Goal: Task Accomplishment & Management: Use online tool/utility

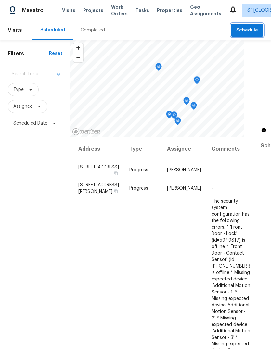
click at [250, 33] on span "Schedule" at bounding box center [247, 30] width 22 height 8
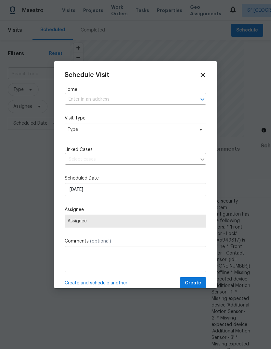
click at [71, 97] on input "text" at bounding box center [126, 100] width 123 height 10
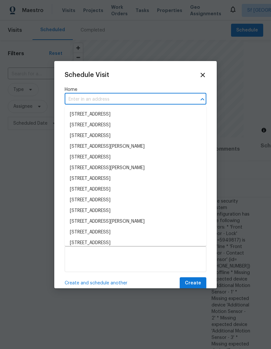
type input "s"
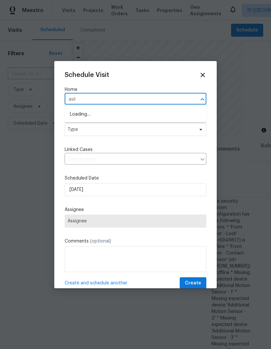
type input "asilo"
click at [143, 119] on li "[STREET_ADDRESS]" at bounding box center [136, 114] width 142 height 11
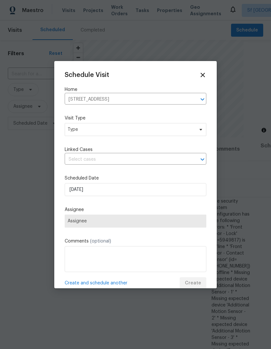
click at [158, 112] on div "Schedule Visit Home 991 Asilomar Ter Apt 1, Sunnyvale, CA 94086 ​ Visit Type Ty…" at bounding box center [136, 180] width 142 height 218
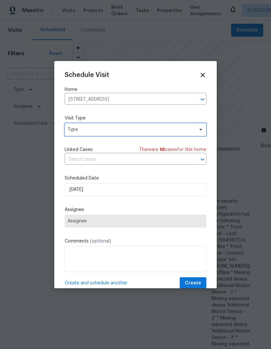
click at [68, 131] on span "Type" at bounding box center [131, 129] width 126 height 6
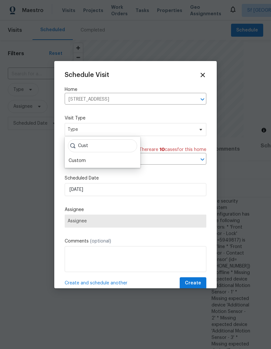
type input "Cust"
click at [67, 157] on div "Cust Custom" at bounding box center [103, 152] width 76 height 31
click at [74, 162] on div "Custom" at bounding box center [77, 161] width 17 height 6
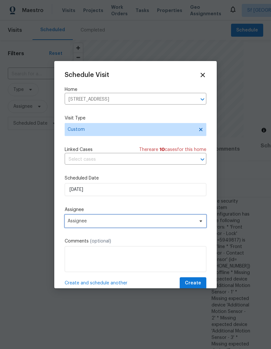
click at [71, 218] on span "Assignee" at bounding box center [136, 221] width 142 height 13
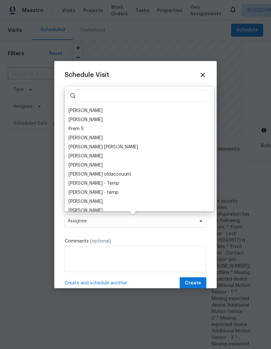
click at [69, 109] on div "[PERSON_NAME]" at bounding box center [86, 111] width 34 height 6
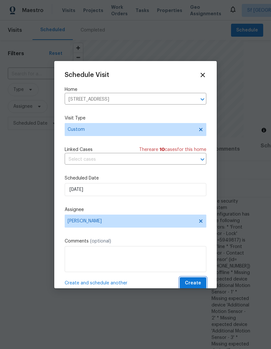
click at [199, 281] on span "Create" at bounding box center [193, 283] width 16 height 8
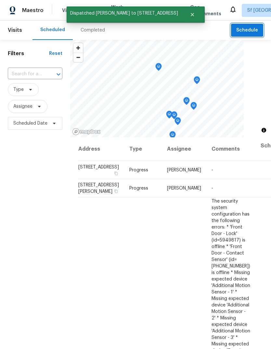
click at [251, 31] on span "Schedule" at bounding box center [247, 30] width 22 height 8
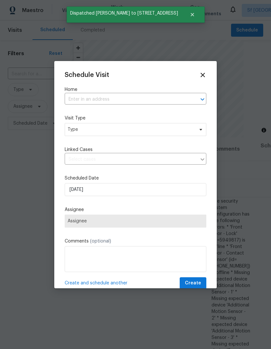
click at [78, 95] on input "text" at bounding box center [126, 100] width 123 height 10
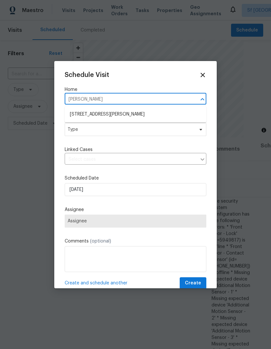
type input "Delna m"
click at [135, 113] on li "[STREET_ADDRESS][PERSON_NAME]" at bounding box center [136, 114] width 142 height 11
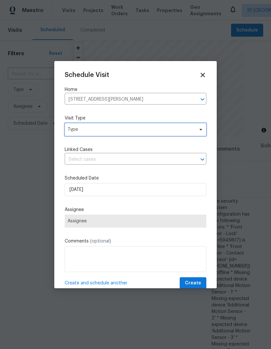
click at [129, 134] on span "Type" at bounding box center [136, 129] width 142 height 13
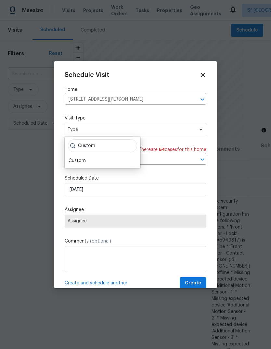
type input "Custom"
click at [70, 161] on div "Custom" at bounding box center [77, 161] width 17 height 6
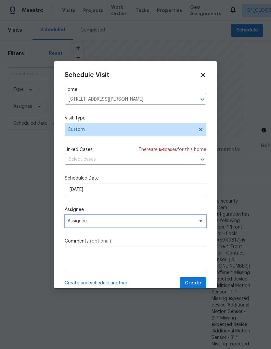
click at [74, 222] on span "Assignee" at bounding box center [131, 221] width 127 height 5
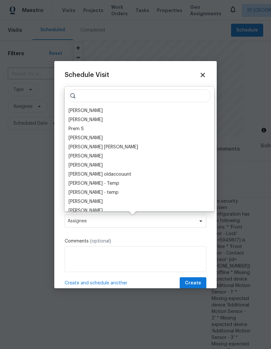
click at [69, 109] on div "[PERSON_NAME]" at bounding box center [86, 111] width 34 height 6
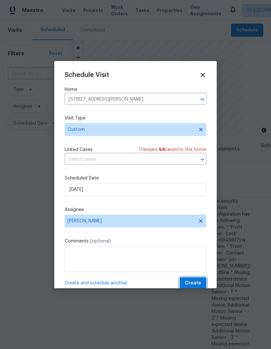
click at [201, 281] on span "Create" at bounding box center [193, 283] width 16 height 8
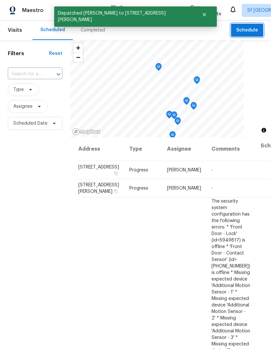
click at [246, 29] on span "Schedule" at bounding box center [247, 30] width 22 height 8
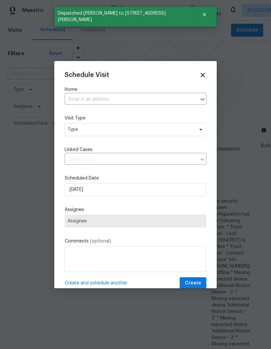
click at [147, 92] on label "Home" at bounding box center [136, 89] width 142 height 6
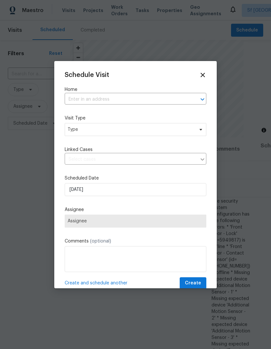
click at [101, 97] on input "text" at bounding box center [126, 100] width 123 height 10
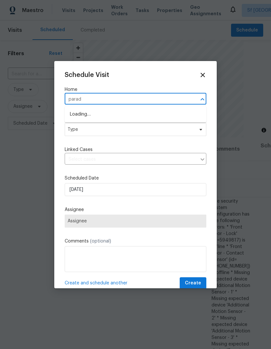
type input "parada"
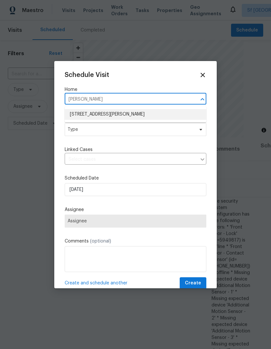
click at [144, 118] on li "[STREET_ADDRESS][PERSON_NAME]" at bounding box center [136, 114] width 142 height 11
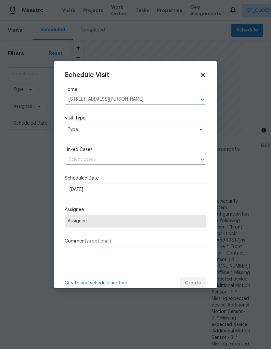
click at [144, 118] on label "Visit Type" at bounding box center [136, 118] width 142 height 6
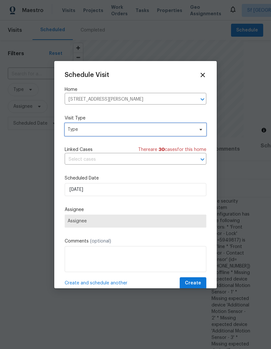
click at [73, 127] on span "Type" at bounding box center [131, 129] width 126 height 6
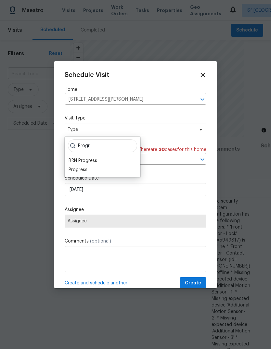
type input "Progr"
click at [71, 168] on div "Progress" at bounding box center [78, 170] width 19 height 6
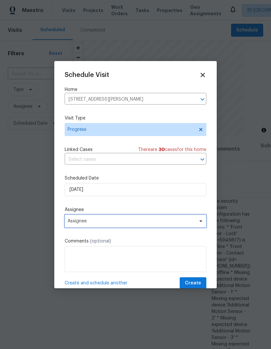
click at [72, 220] on span "Assignee" at bounding box center [131, 221] width 127 height 5
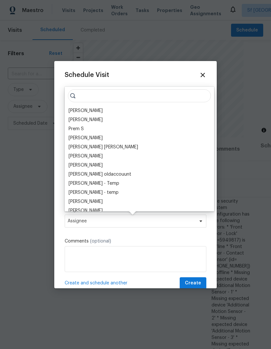
click at [69, 105] on div "Adam Clark Vigneshwaran B Prem S Vinodh Kumar Mohammed Moshin Ali Vinod Kumar S…" at bounding box center [139, 149] width 149 height 125
click at [74, 110] on div "[PERSON_NAME]" at bounding box center [86, 111] width 34 height 6
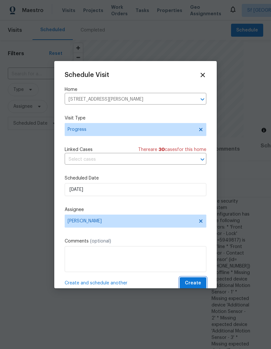
click at [197, 282] on span "Create" at bounding box center [193, 283] width 16 height 8
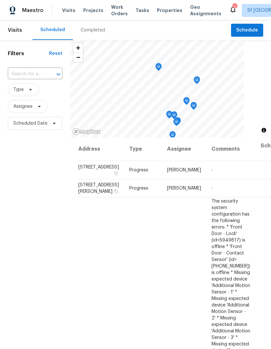
click at [83, 31] on div "Completed" at bounding box center [93, 30] width 24 height 6
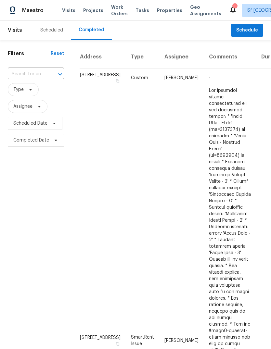
click at [46, 24] on div "Scheduled" at bounding box center [51, 29] width 38 height 19
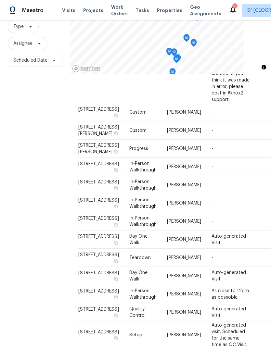
scroll to position [63, 0]
